Goal: Find specific page/section: Find specific page/section

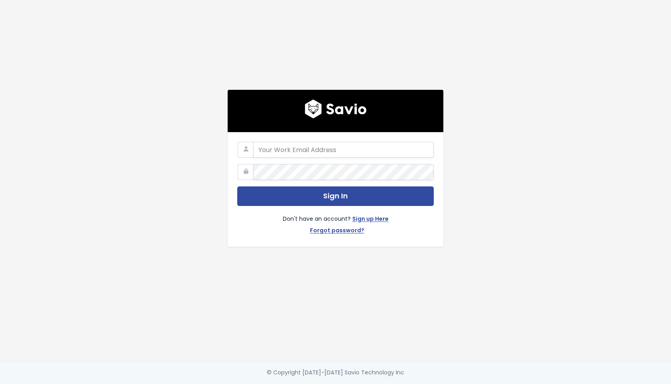
click at [418, 384] on com-1password-button at bounding box center [335, 384] width 671 height 0
type input "support@survicate.com"
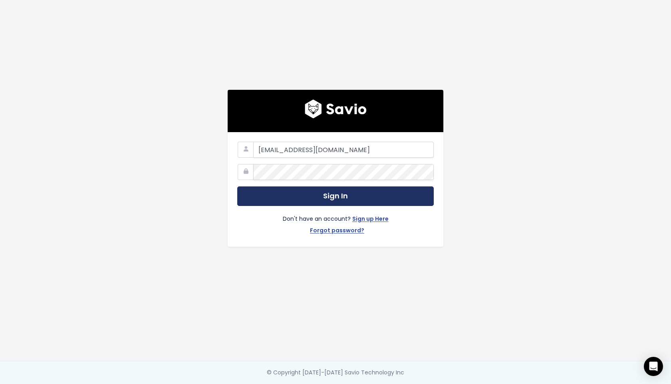
click at [319, 196] on button "Sign In" at bounding box center [335, 197] width 197 height 20
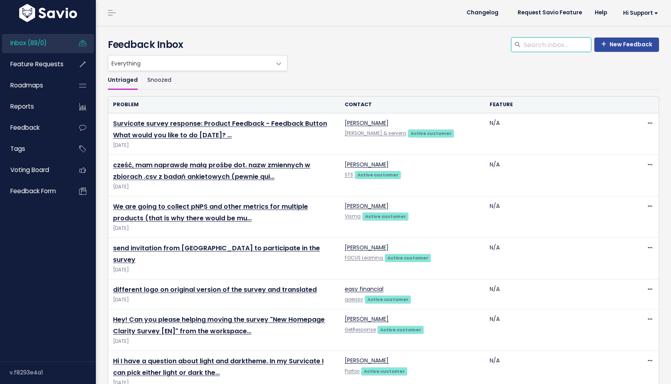
click at [561, 46] on input "search" at bounding box center [557, 45] width 68 height 14
type input "gorgias"
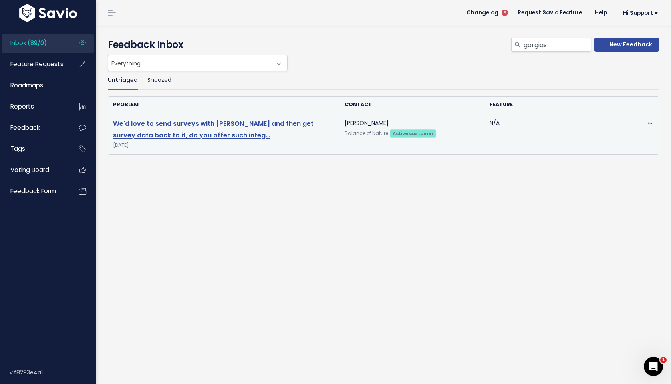
click at [289, 127] on link "We'd love to send surveys with Gorgias and then get survey data back to it, do …" at bounding box center [213, 129] width 201 height 21
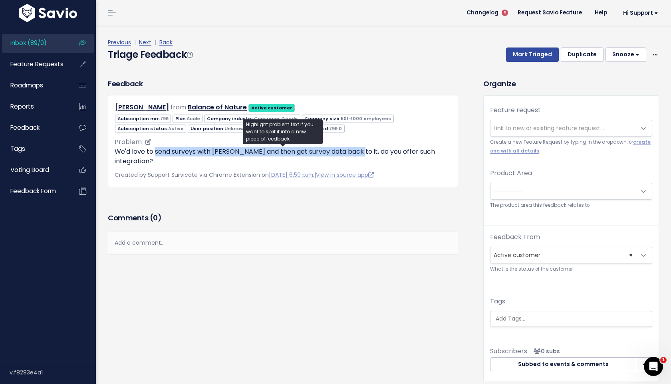
drag, startPoint x: 155, startPoint y: 151, endPoint x: 353, endPoint y: 148, distance: 197.8
click at [353, 148] on p "We'd love to send surveys with Gorgias and then get survey data back to it, do …" at bounding box center [283, 156] width 337 height 19
copy p "send surveys with Gorgias and then get survey data back to it,"
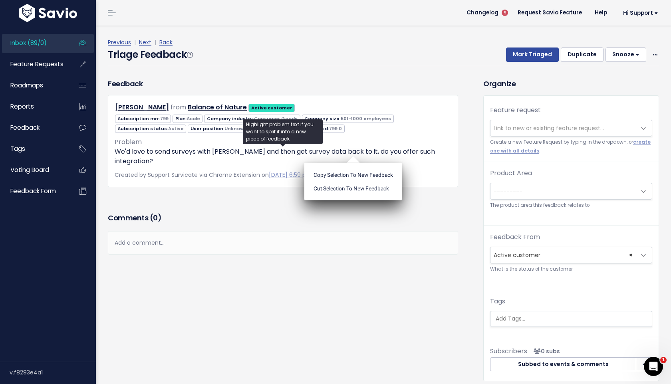
click at [384, 78] on div "Previous | Next | Back Triage Feedback Mark Triaged Duplicate Snooze 1 day 3 da…" at bounding box center [386, 52] width 557 height 53
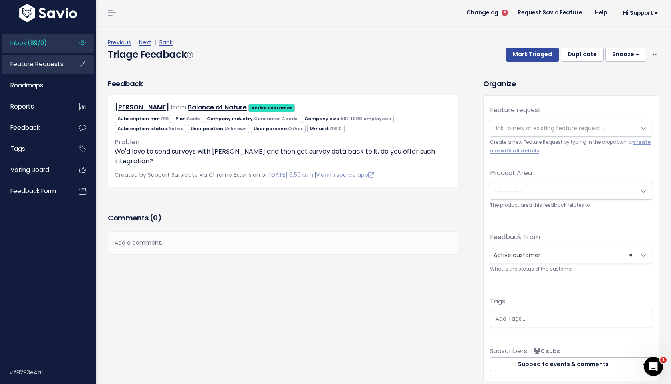
click at [59, 66] on span "Feature Requests" at bounding box center [36, 64] width 53 height 8
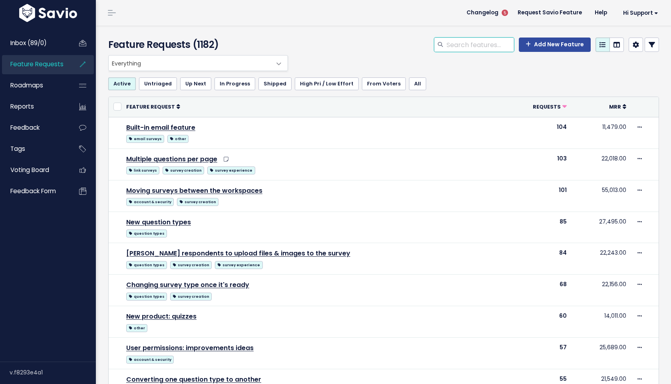
click at [482, 49] on input "search" at bounding box center [480, 45] width 68 height 14
type input "gorgias"
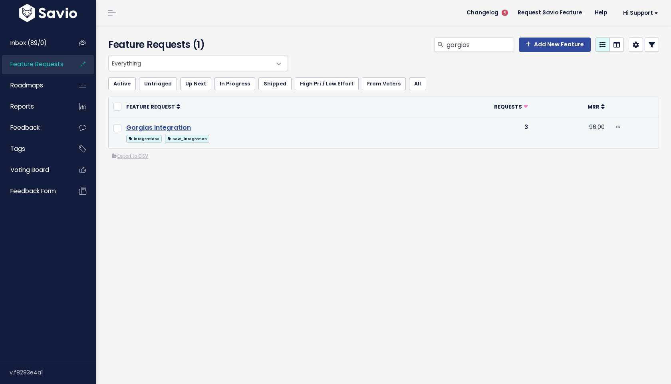
click at [169, 128] on link "Gorgias integration" at bounding box center [158, 127] width 65 height 9
